Goal: Register for event/course

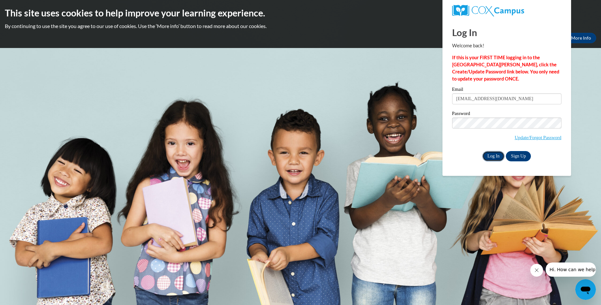
click at [495, 157] on input "Log In" at bounding box center [493, 156] width 23 height 10
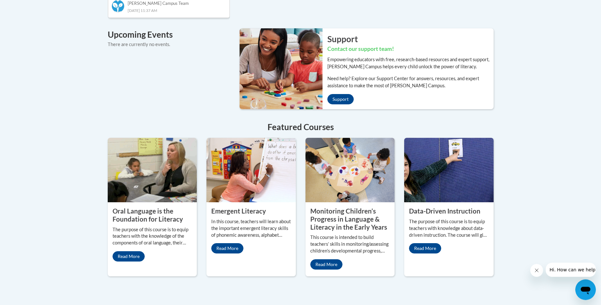
scroll to position [492, 0]
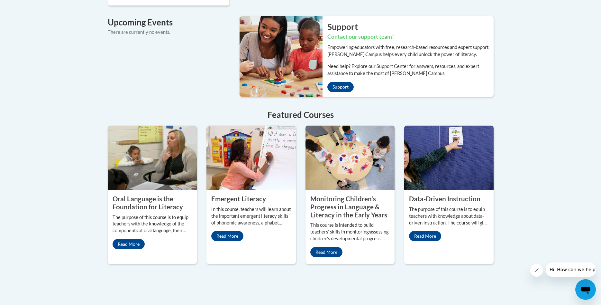
click at [336, 195] on property "Monitoring Children’s Progress in Language & Literacy in the Early Years" at bounding box center [348, 206] width 77 height 23
click at [135, 239] on link "Read More" at bounding box center [129, 244] width 32 height 10
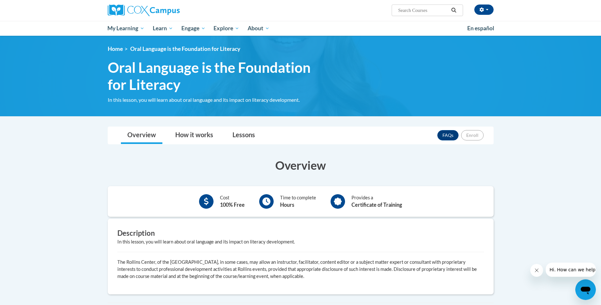
scroll to position [43, 0]
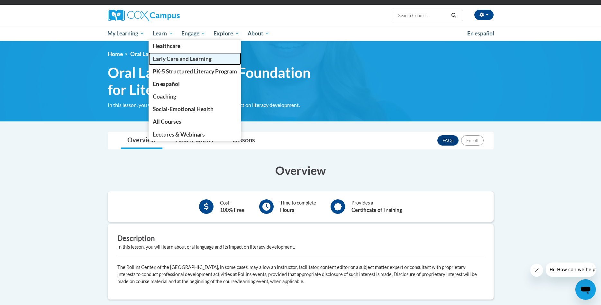
click at [169, 60] on span "Early Care and Learning" at bounding box center [182, 58] width 59 height 7
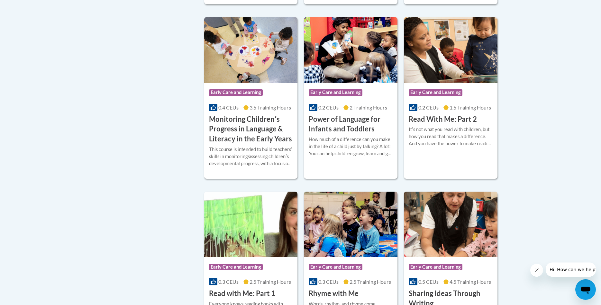
scroll to position [689, 0]
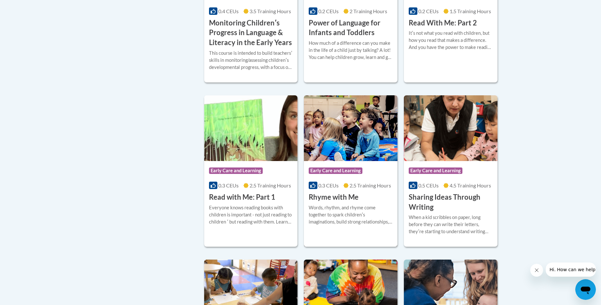
click at [354, 222] on div "Words, rhythm, and rhyme come together to spark childrenʹs imaginations, build …" at bounding box center [351, 214] width 84 height 21
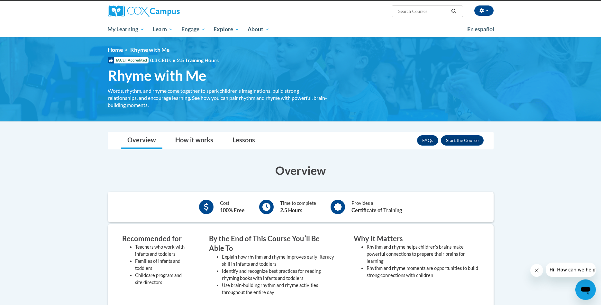
scroll to position [33, 0]
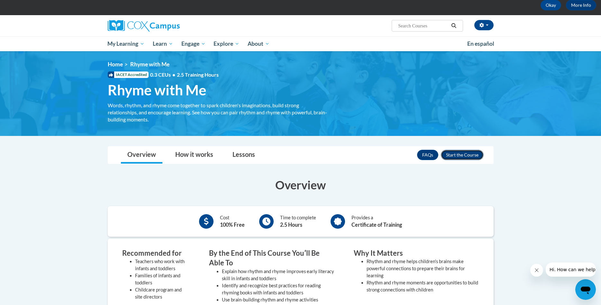
click at [454, 158] on button "Enroll" at bounding box center [462, 155] width 43 height 10
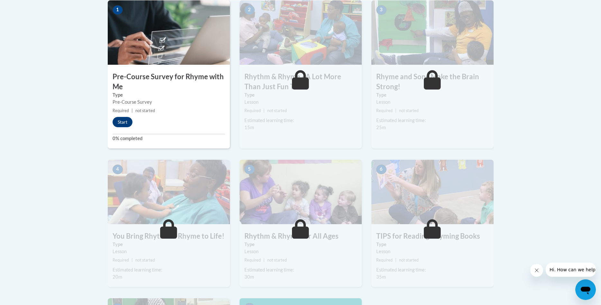
scroll to position [164, 0]
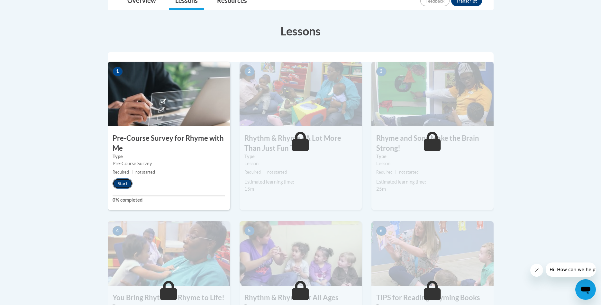
click at [117, 187] on button "Start" at bounding box center [123, 183] width 20 height 10
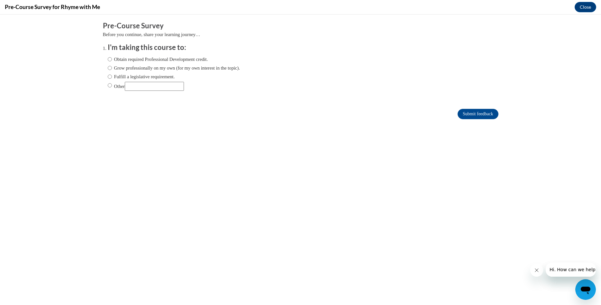
scroll to position [0, 0]
click at [170, 60] on label "Obtain required Professional Development credit." at bounding box center [158, 59] width 100 height 7
click at [112, 60] on input "Obtain required Professional Development credit." at bounding box center [110, 59] width 4 height 7
radio input "true"
click at [485, 111] on input "Submit feedback" at bounding box center [478, 114] width 41 height 10
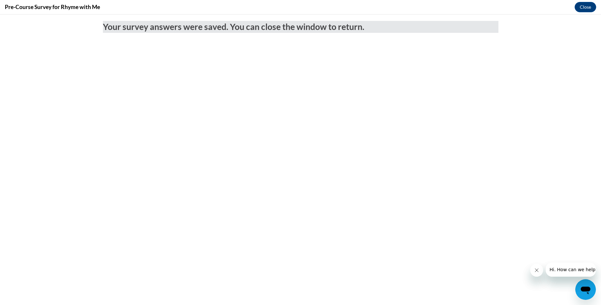
click at [575, 8] on div "Pre-Course Survey for Rhyme with Me Close" at bounding box center [300, 7] width 601 height 14
click at [581, 8] on button "Close" at bounding box center [586, 7] width 22 height 10
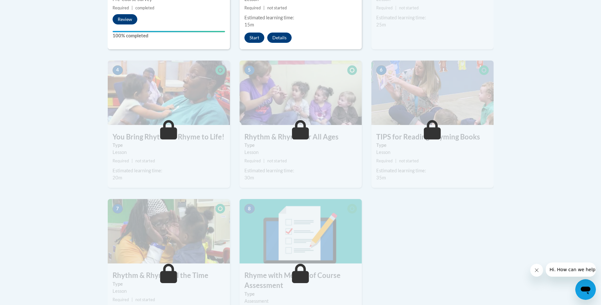
scroll to position [197, 0]
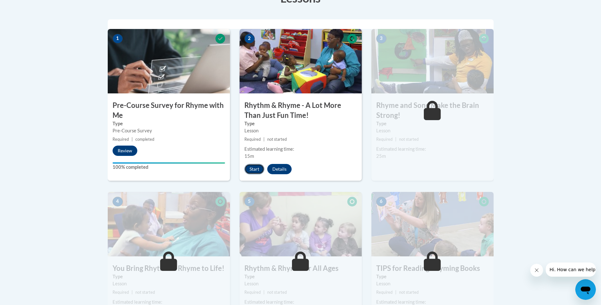
click at [255, 169] on button "Start" at bounding box center [254, 169] width 20 height 10
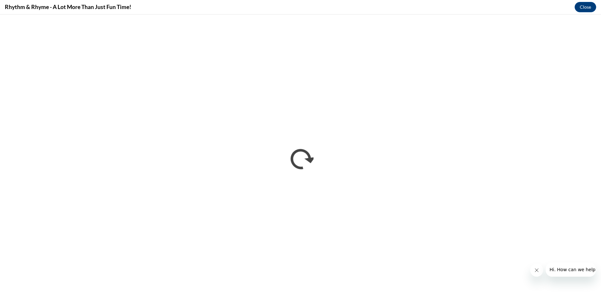
scroll to position [0, 0]
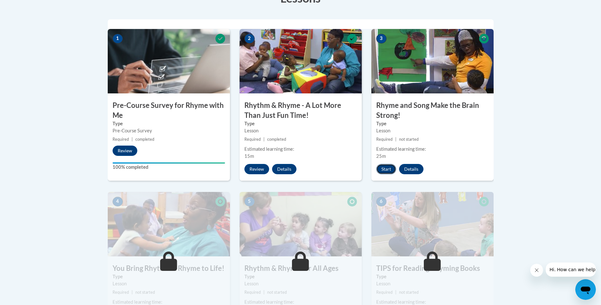
click at [382, 165] on button "Start" at bounding box center [386, 169] width 20 height 10
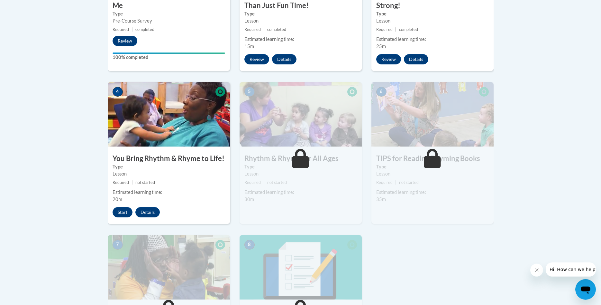
scroll to position [361, 0]
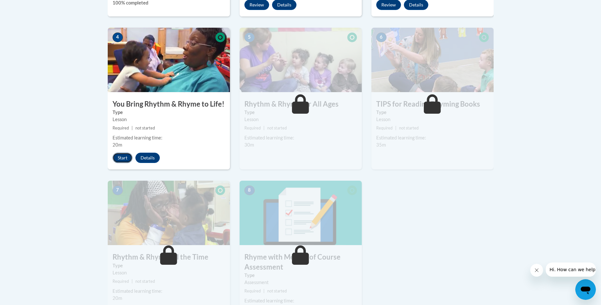
click at [124, 159] on button "Start" at bounding box center [123, 157] width 20 height 10
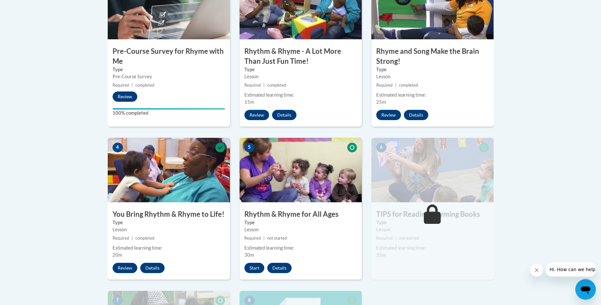
scroll to position [262, 0]
